Goal: Book appointment/travel/reservation

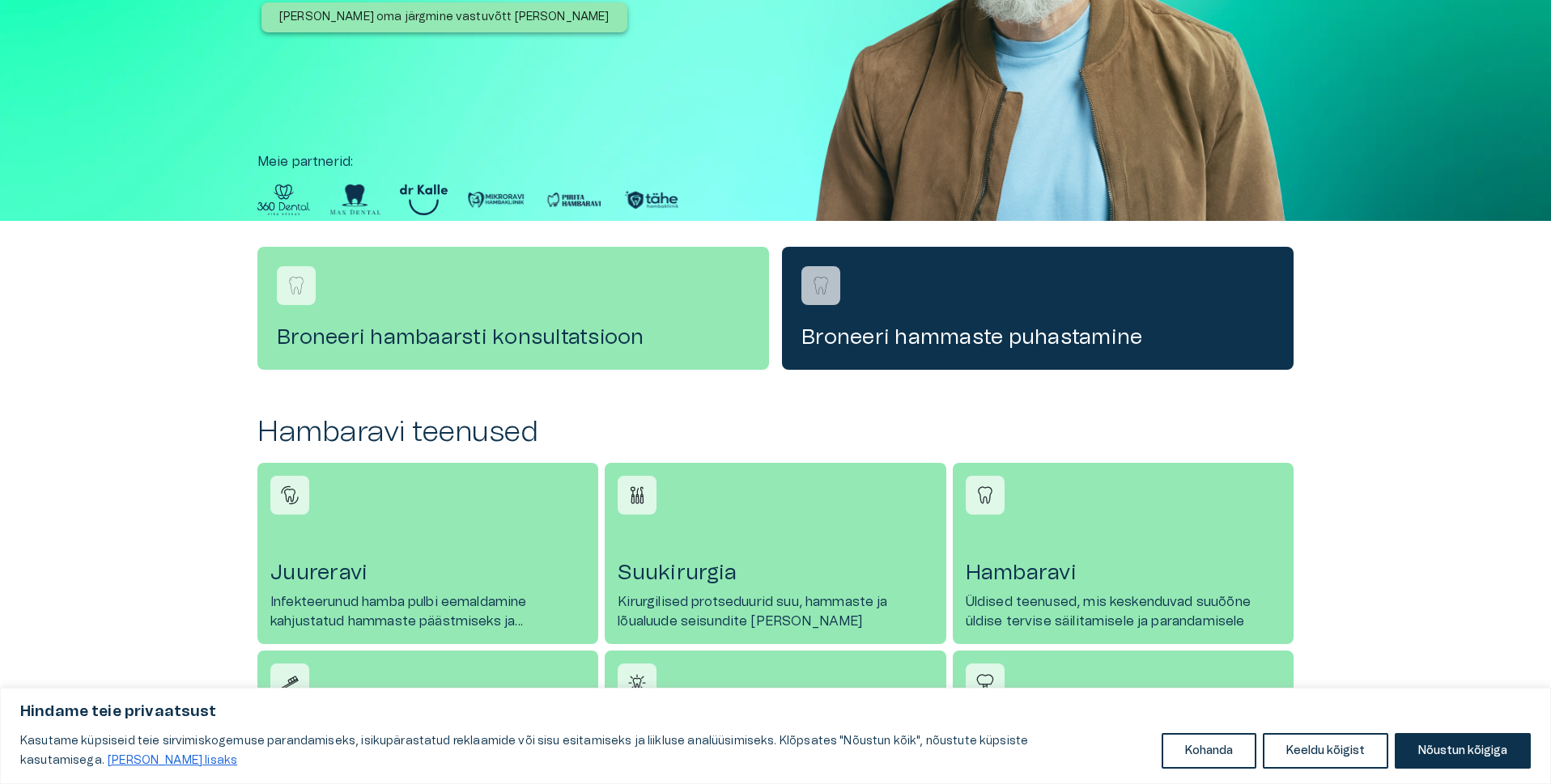
scroll to position [323, 0]
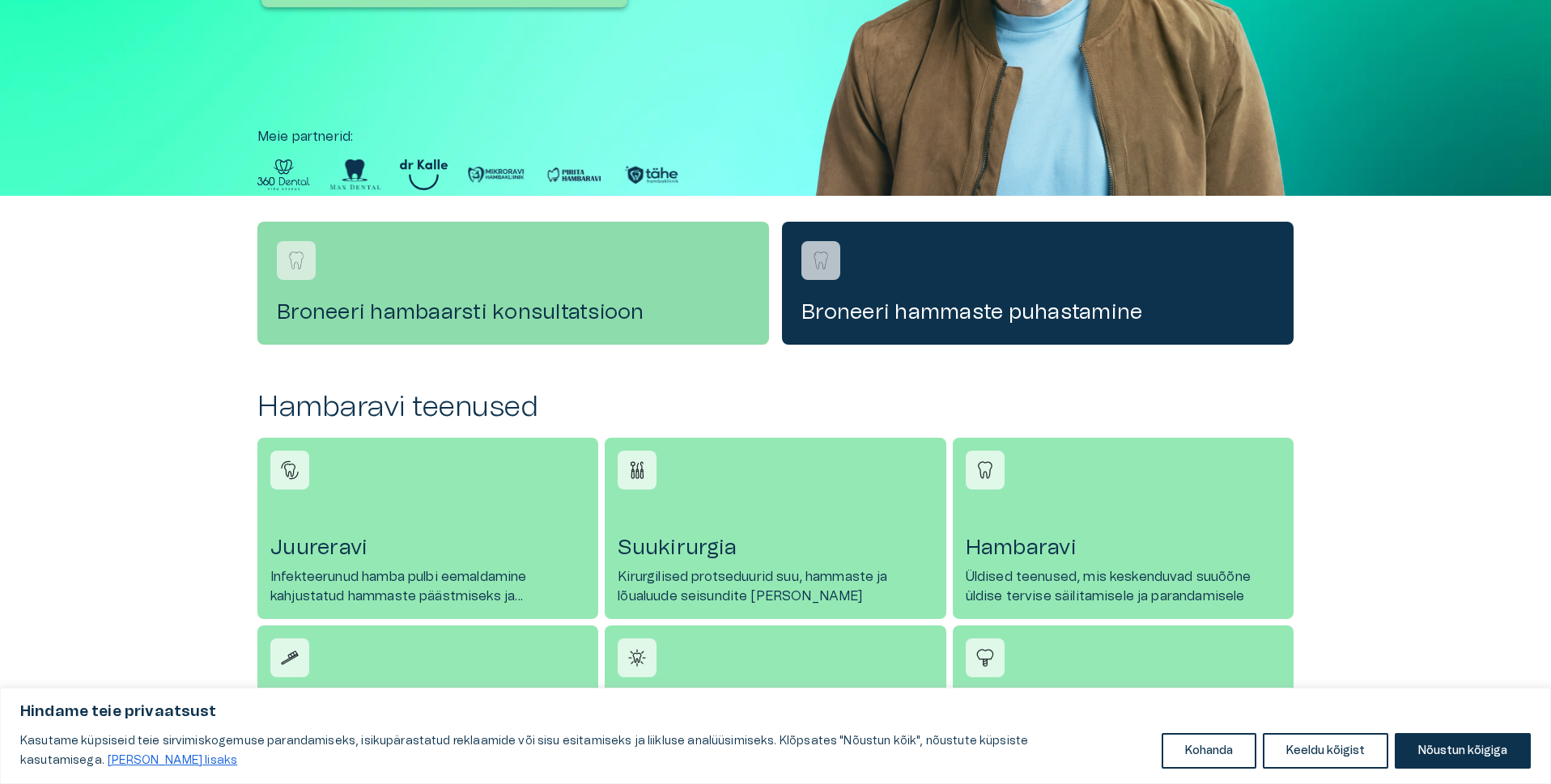
click at [543, 305] on h4 "Broneeri hambaarsti konsultatsioon" at bounding box center [513, 312] width 473 height 26
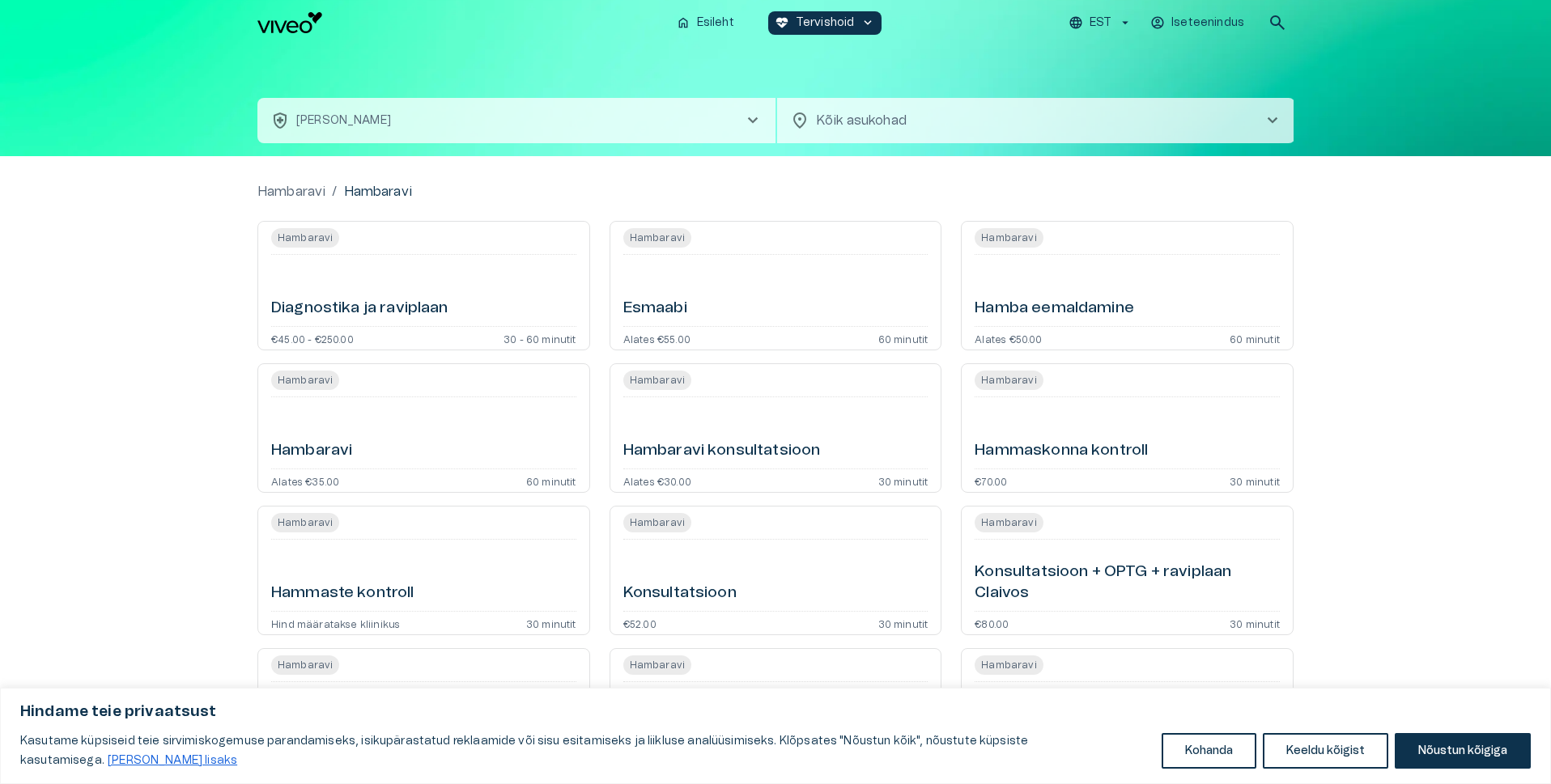
click at [727, 294] on div "Esmaabi" at bounding box center [776, 290] width 306 height 58
